Goal: Task Accomplishment & Management: Complete application form

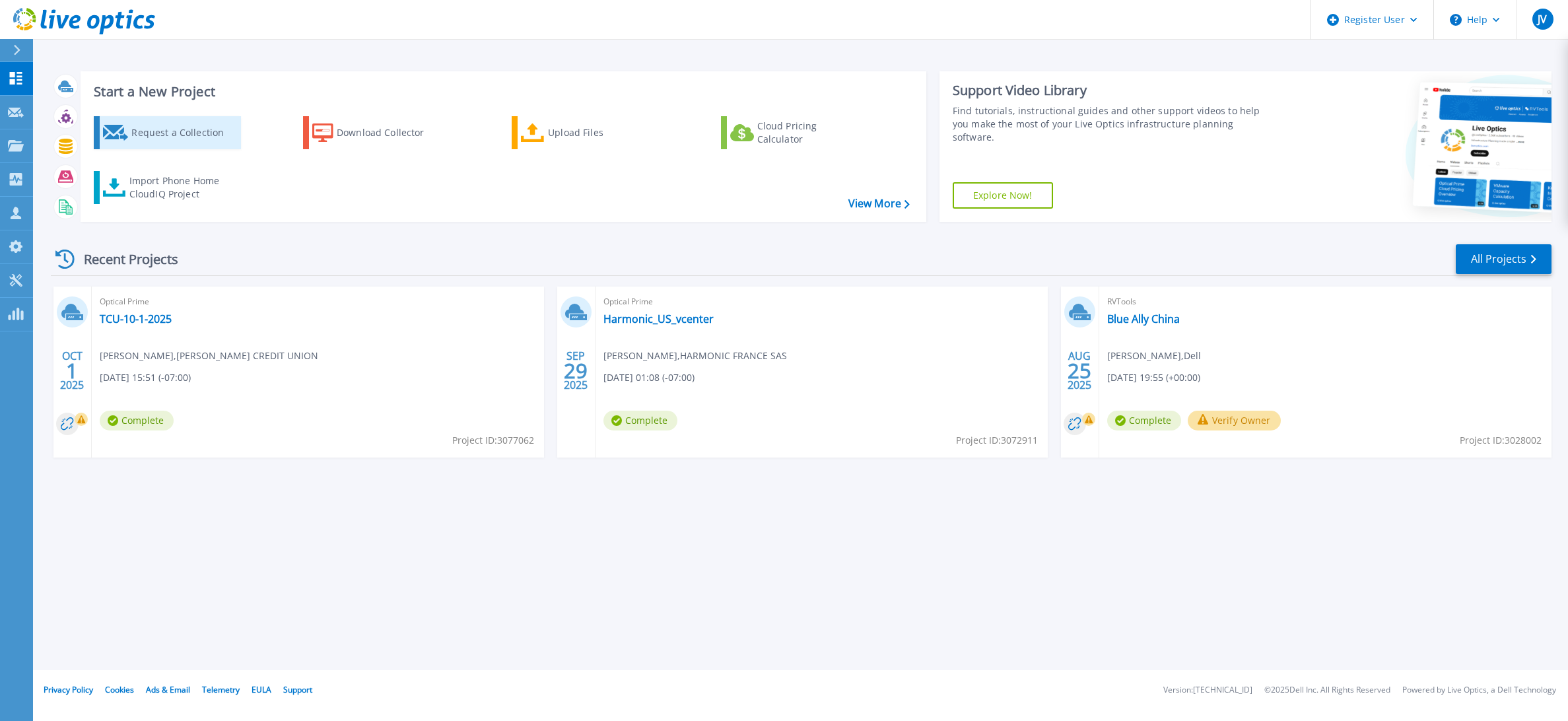
click at [175, 132] on div "Request a Collection" at bounding box center [183, 132] width 105 height 26
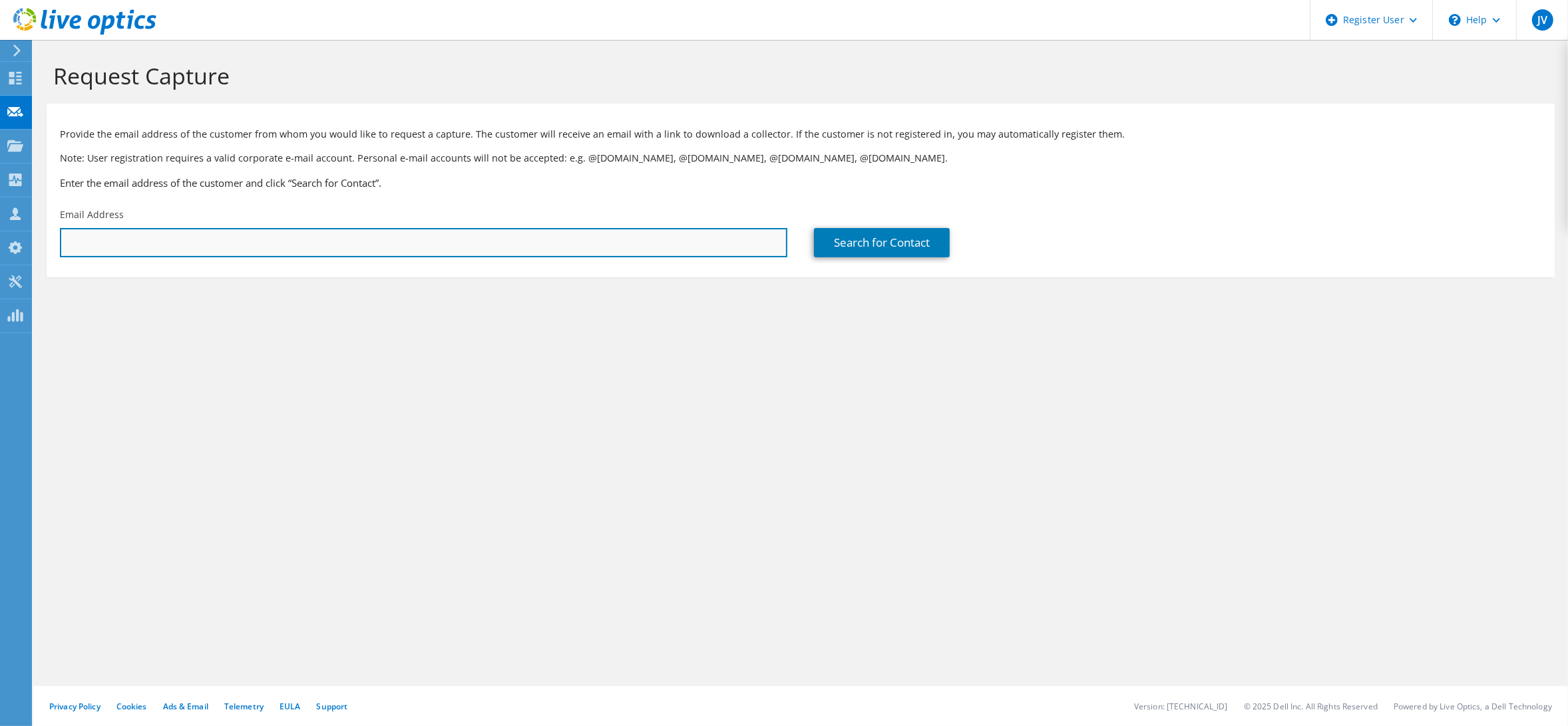
paste input "[PERSON_NAME] <[PERSON_NAME][EMAIL_ADDRESS][PERSON_NAME][DOMAIN_NAME]>"
click at [159, 245] on input "Demetrius Wallace <demetrius.wallace@e-arc.com>" at bounding box center [423, 242] width 727 height 29
click at [219, 241] on input "demetrius.wallace@e-arc.com>" at bounding box center [423, 242] width 727 height 29
type input "demetrius.wallace@e-arc.com"
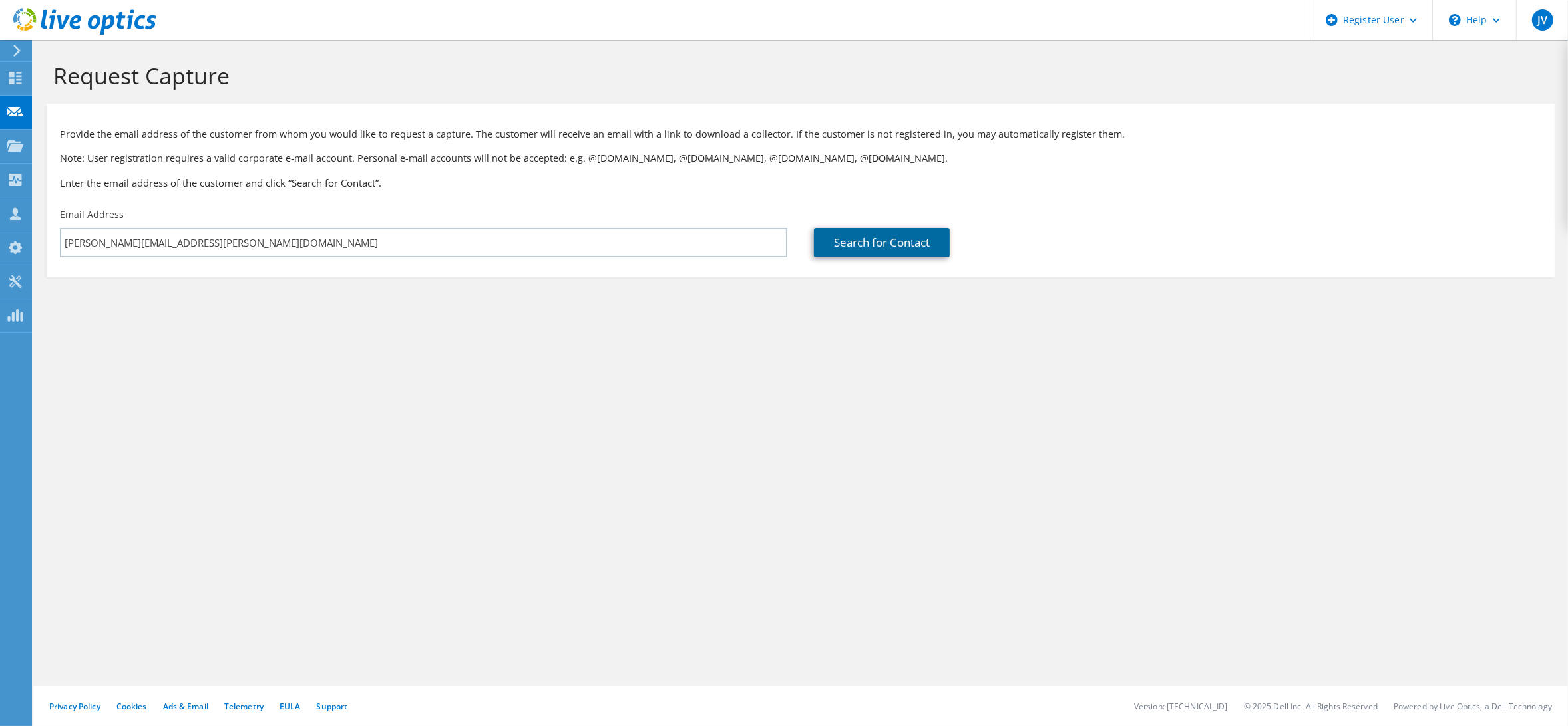
click at [887, 238] on link "Search for Contact" at bounding box center [881, 242] width 136 height 29
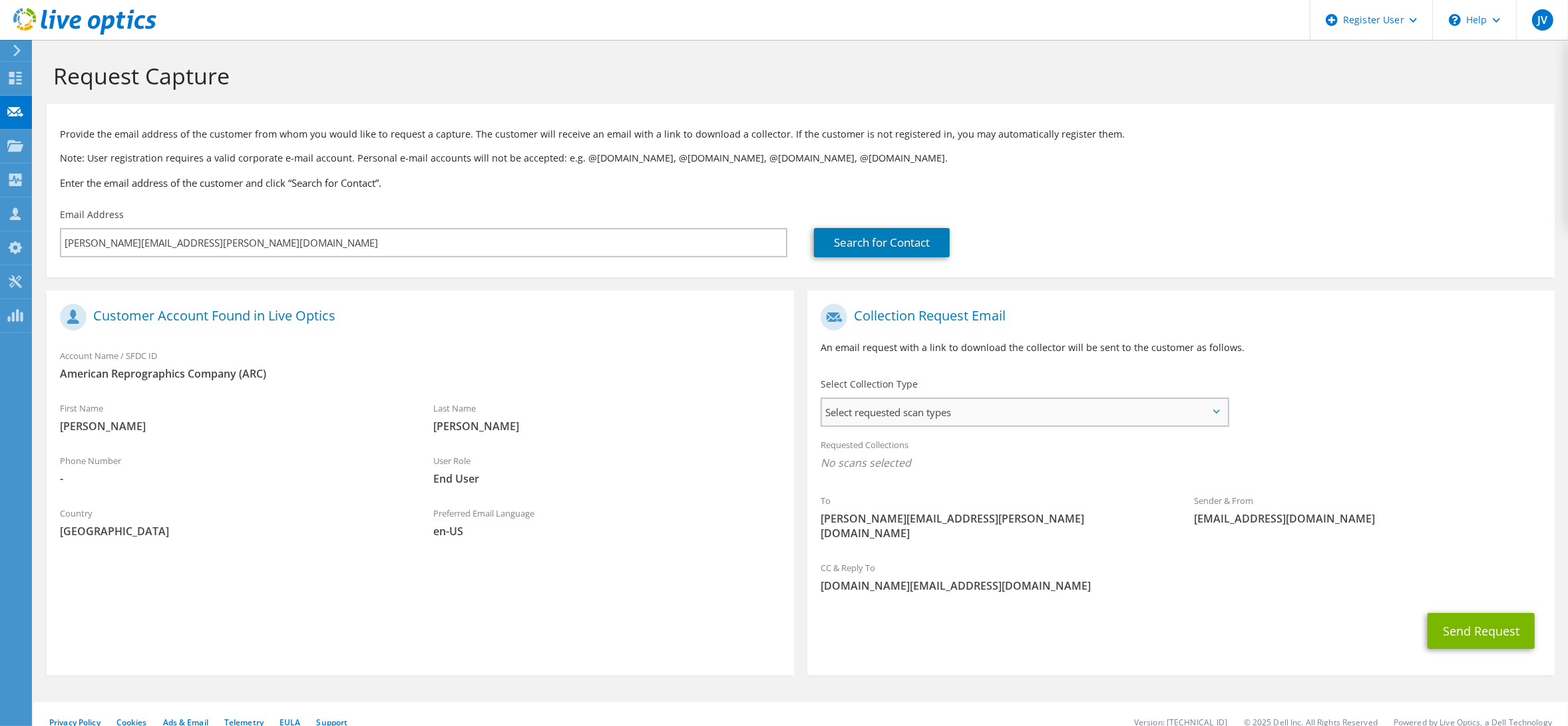
click at [1002, 416] on span "Select requested scan types" at bounding box center [1025, 412] width 405 height 26
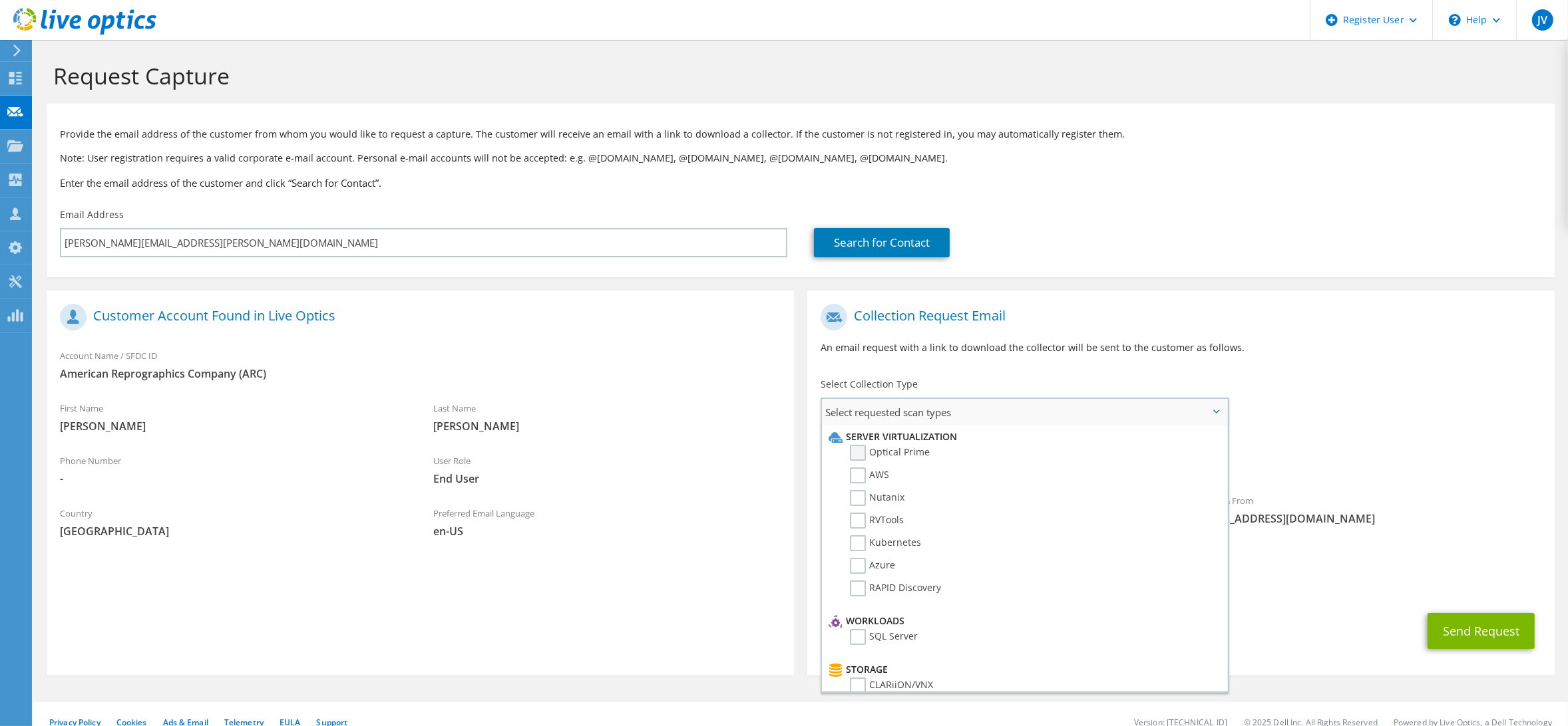
click at [923, 450] on label "Optical Prime" at bounding box center [890, 452] width 80 height 16
click at [0, 0] on input "Optical Prime" at bounding box center [0, 0] width 0 height 0
click at [1285, 623] on div "Send Request" at bounding box center [1180, 635] width 747 height 49
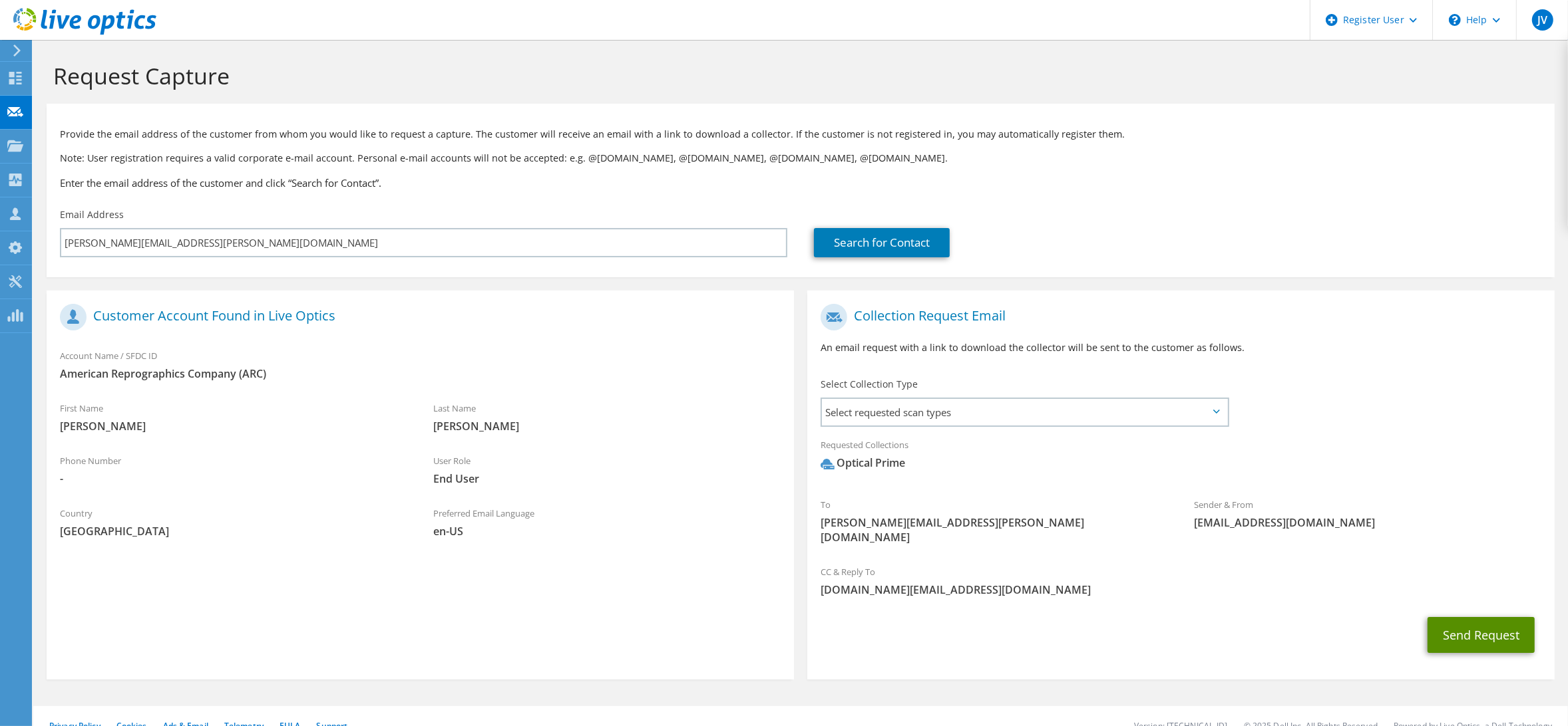
click at [1482, 620] on button "Send Request" at bounding box center [1481, 635] width 107 height 36
